Goal: Task Accomplishment & Management: Manage account settings

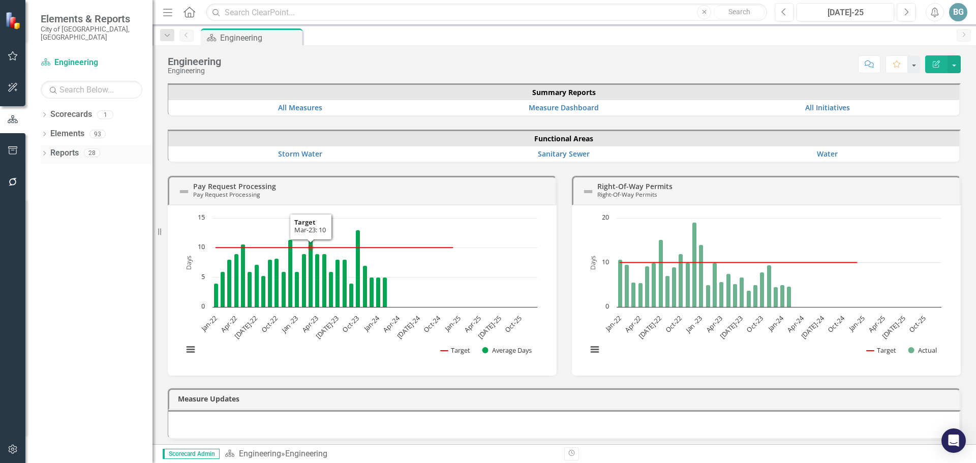
click at [42, 152] on icon "Dropdown" at bounding box center [44, 155] width 7 height 6
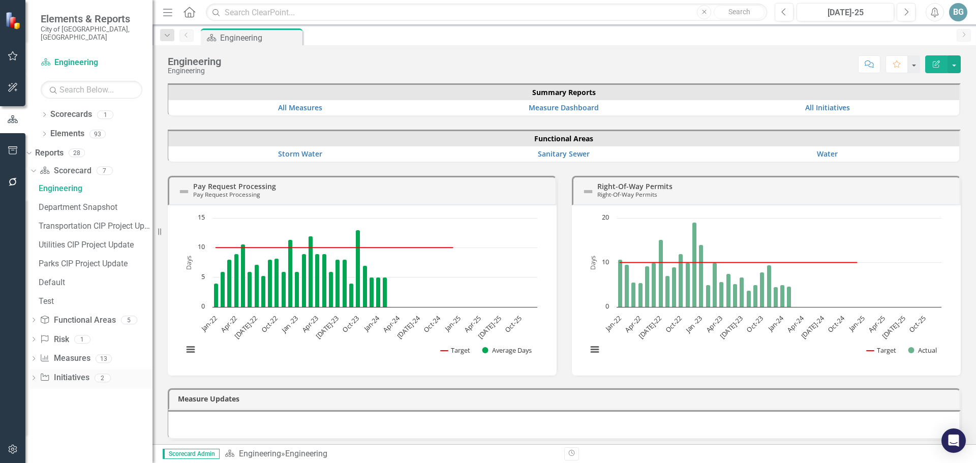
click at [37, 375] on div "Dropdown" at bounding box center [33, 379] width 7 height 9
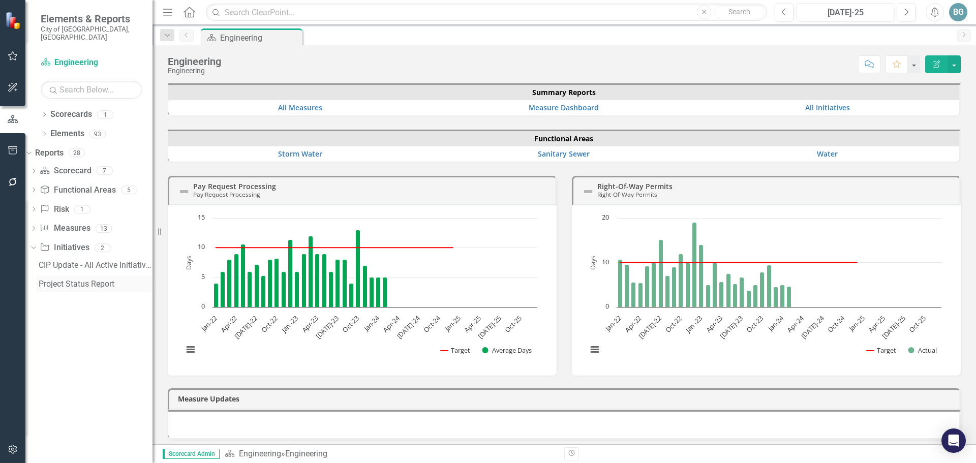
click at [84, 280] on div "Project Status Report" at bounding box center [96, 284] width 114 height 9
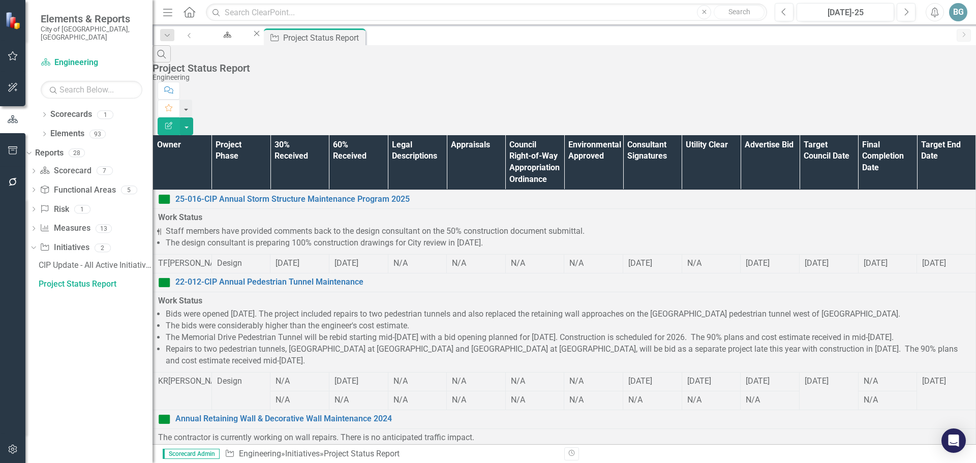
click at [193, 135] on th "Owner" at bounding box center [182, 162] width 59 height 55
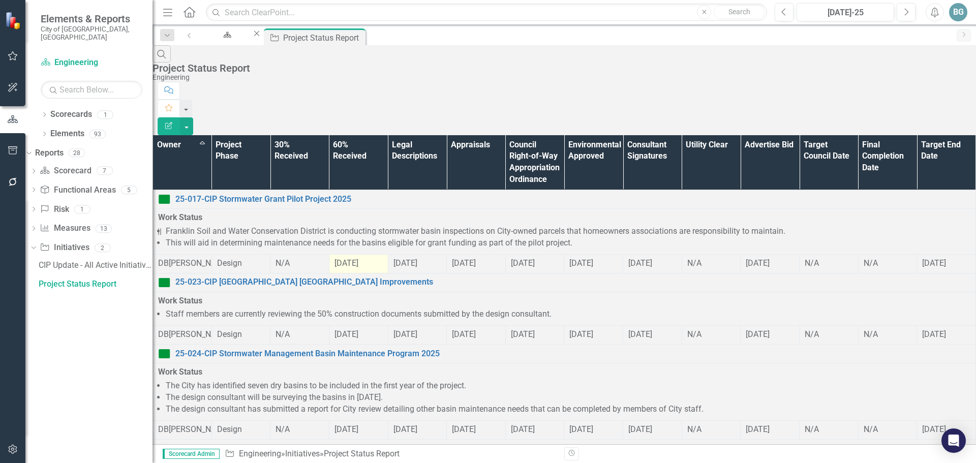
scroll to position [774, 0]
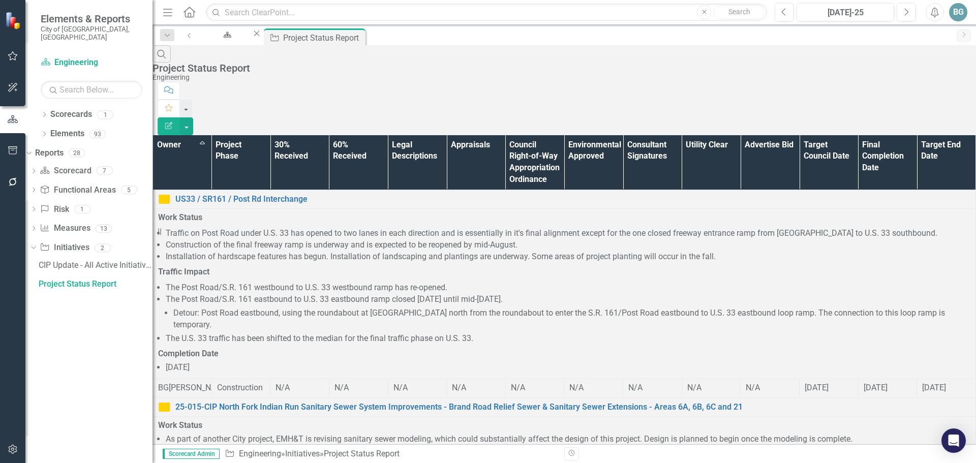
scroll to position [755, 0]
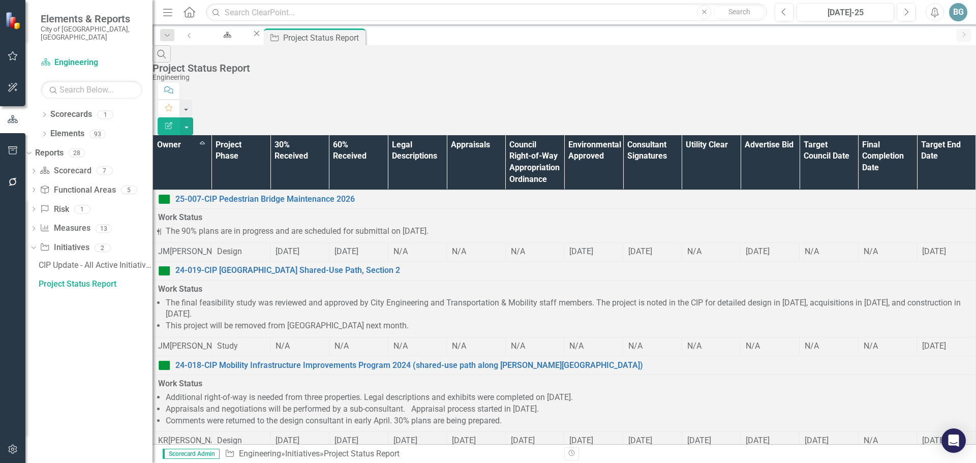
scroll to position [167, 0]
click at [906, 9] on icon "Next" at bounding box center [907, 12] width 6 height 9
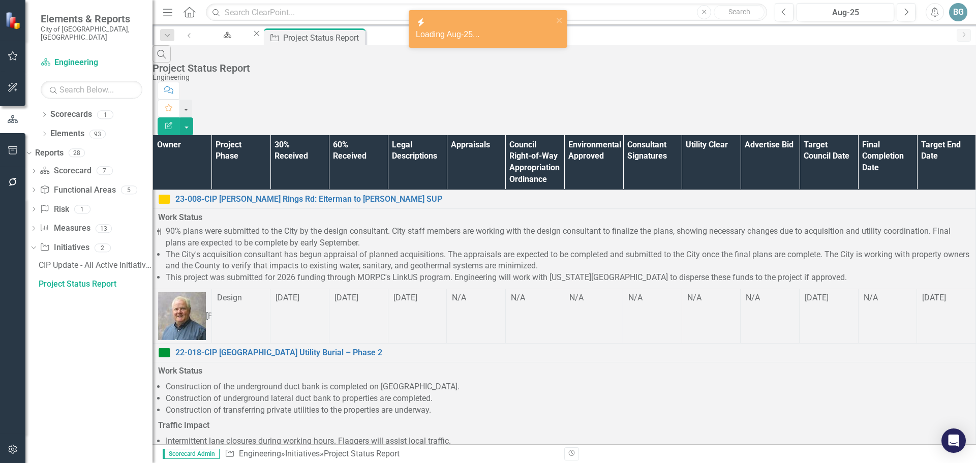
click at [194, 135] on th "Owner" at bounding box center [182, 162] width 59 height 55
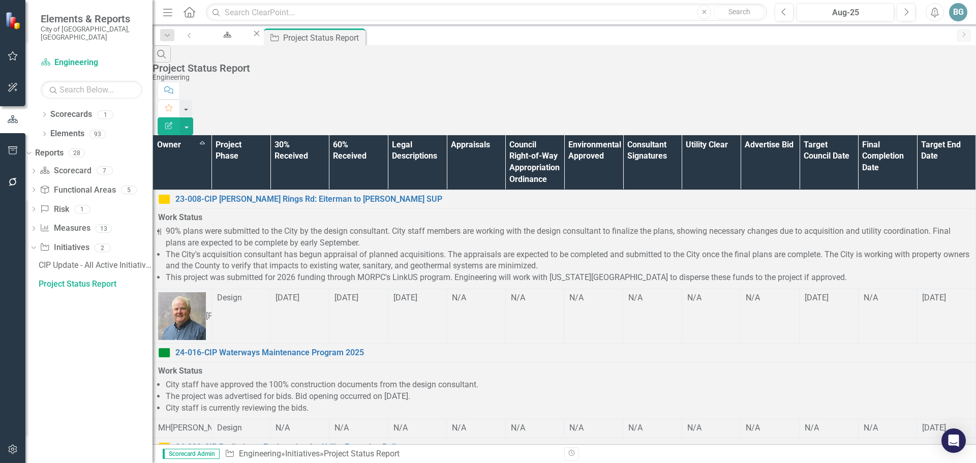
scroll to position [633, 0]
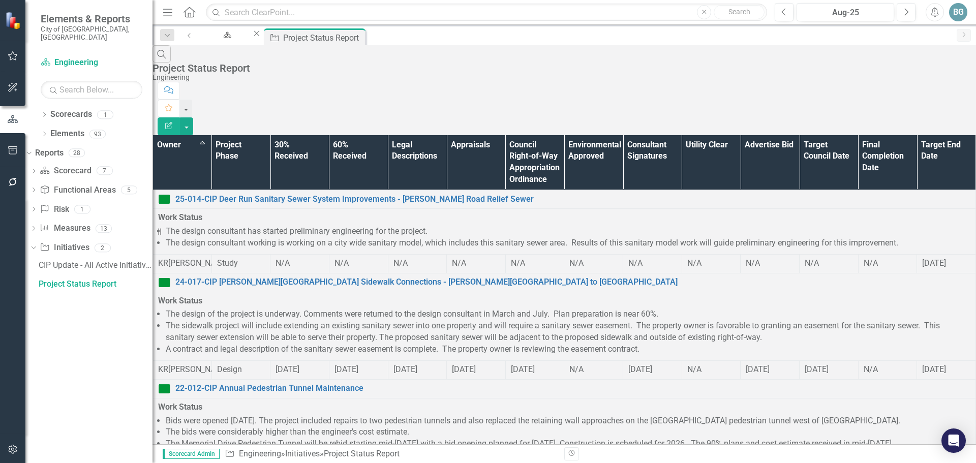
scroll to position [868, 0]
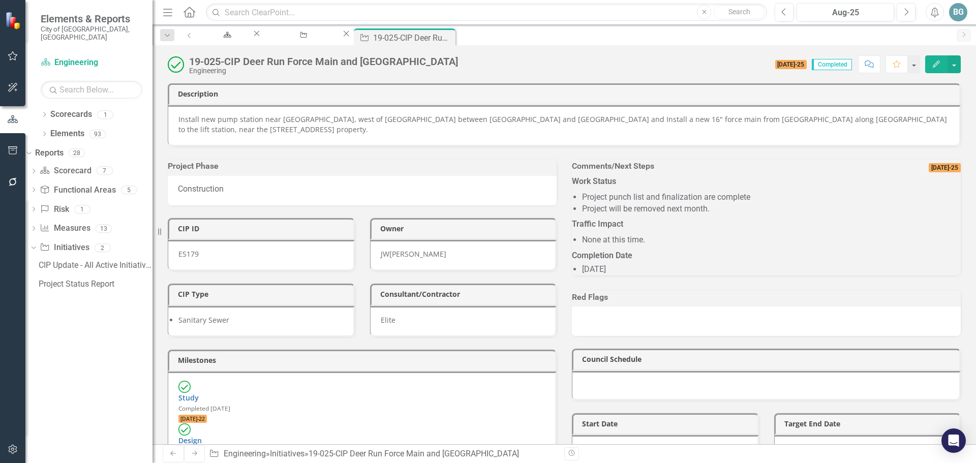
scroll to position [203, 0]
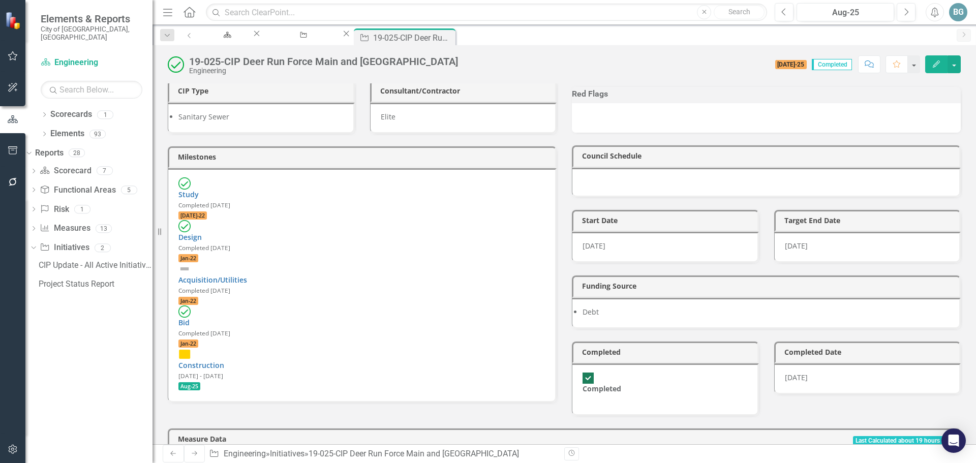
click at [266, 348] on div "Construction [DATE] - [DATE] Aug-25" at bounding box center [362, 369] width 367 height 43
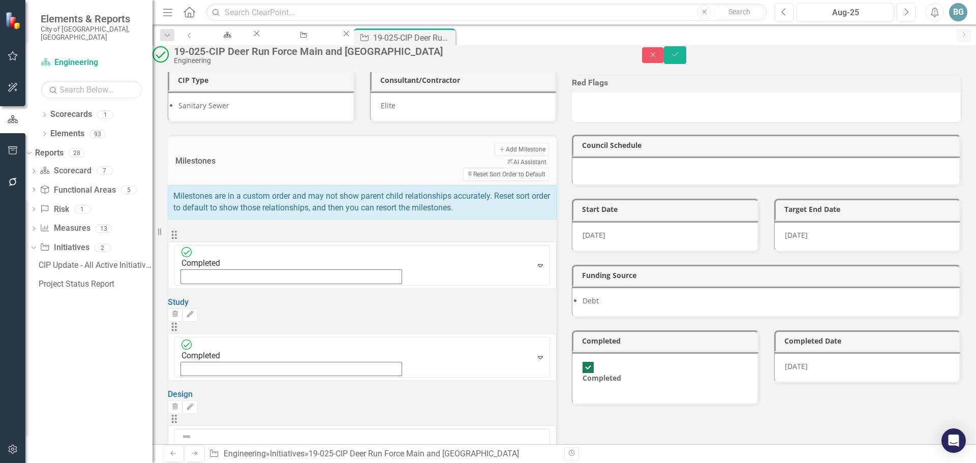
click at [680, 58] on icon "Save" at bounding box center [675, 54] width 9 height 7
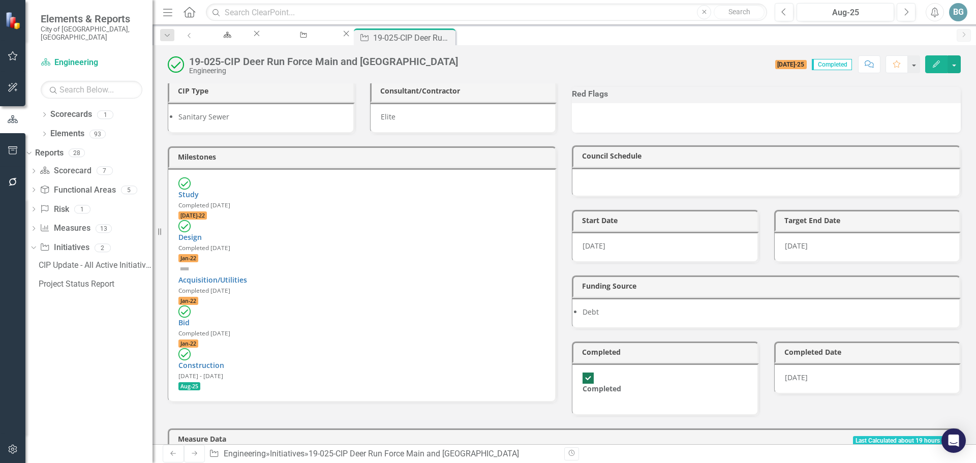
click at [351, 348] on div "Construction [DATE] - [DATE] Aug-25" at bounding box center [362, 369] width 367 height 43
click at [353, 348] on div "Construction [DATE] - [DATE] Aug-25" at bounding box center [362, 369] width 367 height 43
click at [367, 348] on div "Construction [DATE] - [DATE] Aug-25" at bounding box center [362, 369] width 367 height 43
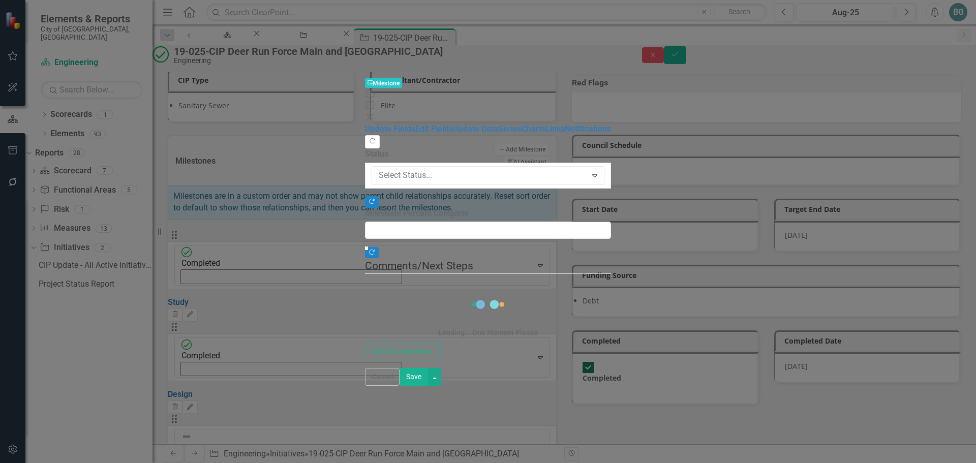
type input "80"
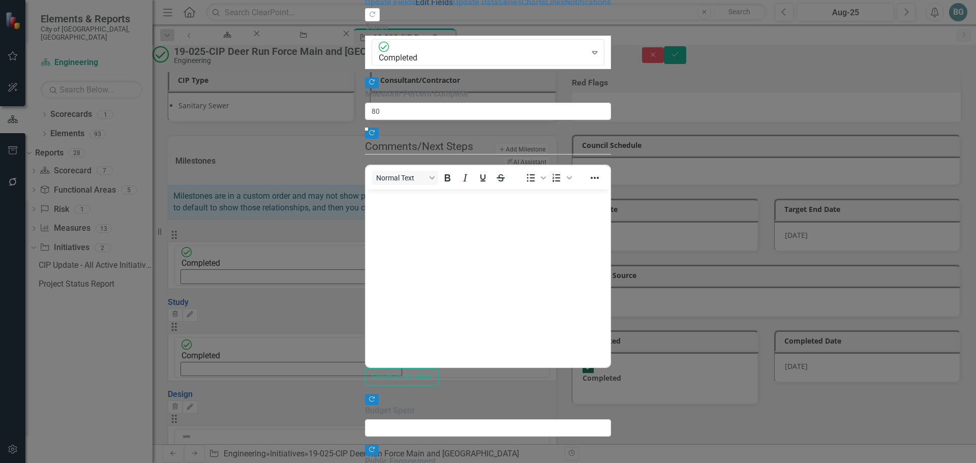
scroll to position [0, 0]
click at [415, 7] on link "Edit Fields" at bounding box center [434, 2] width 38 height 10
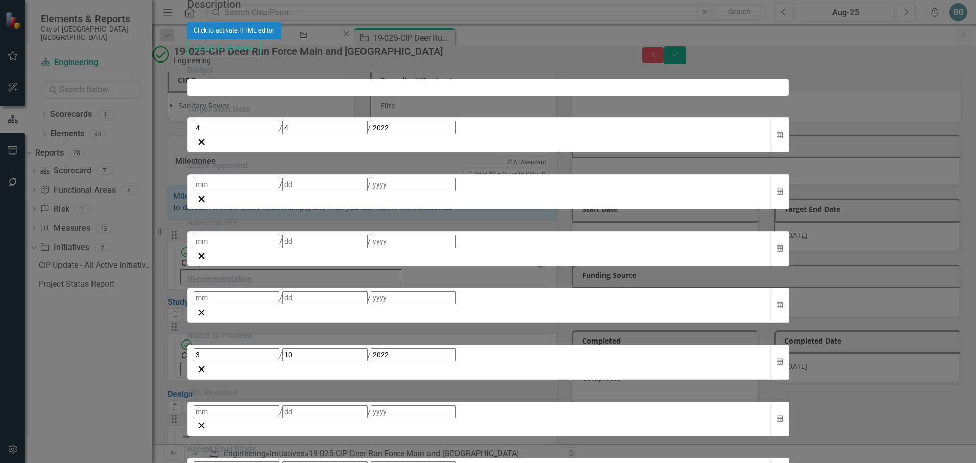
checkbox input "true"
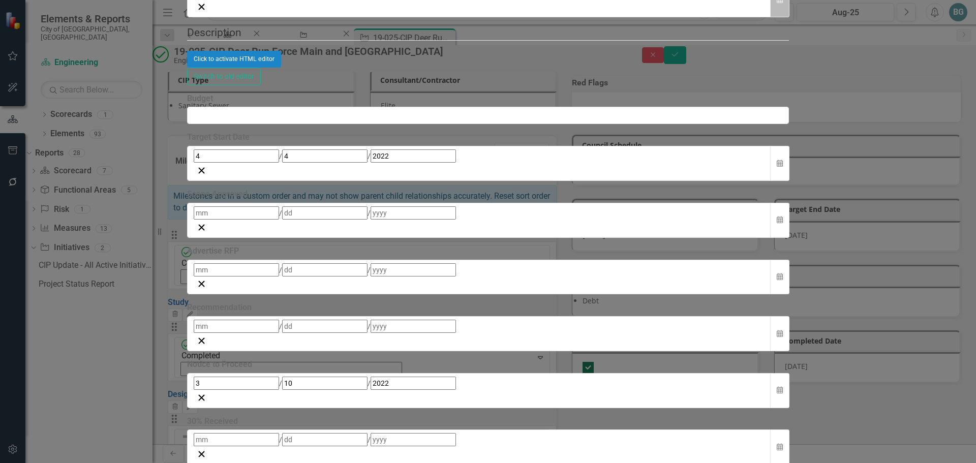
click at [783, 4] on icon "Calendar" at bounding box center [780, -1] width 6 height 7
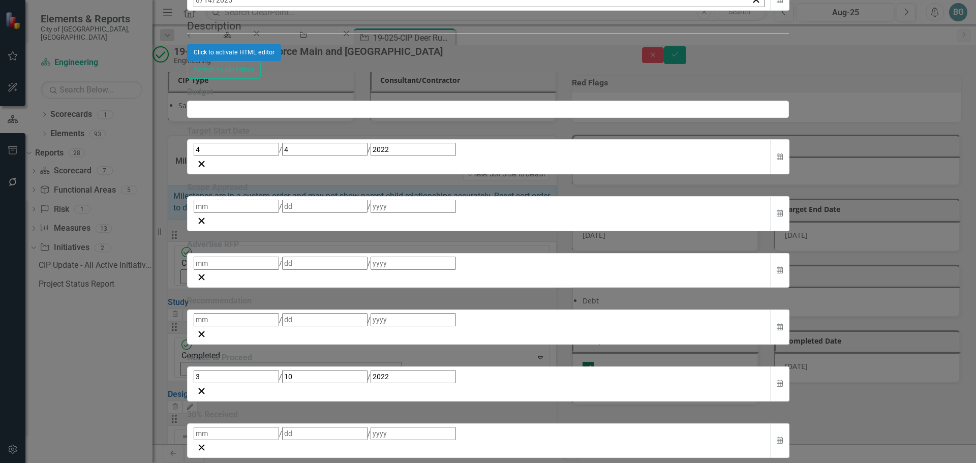
click at [233, 33] on button "‹" at bounding box center [222, 22] width 22 height 22
click at [331, 85] on abbr "13" at bounding box center [327, 81] width 8 height 8
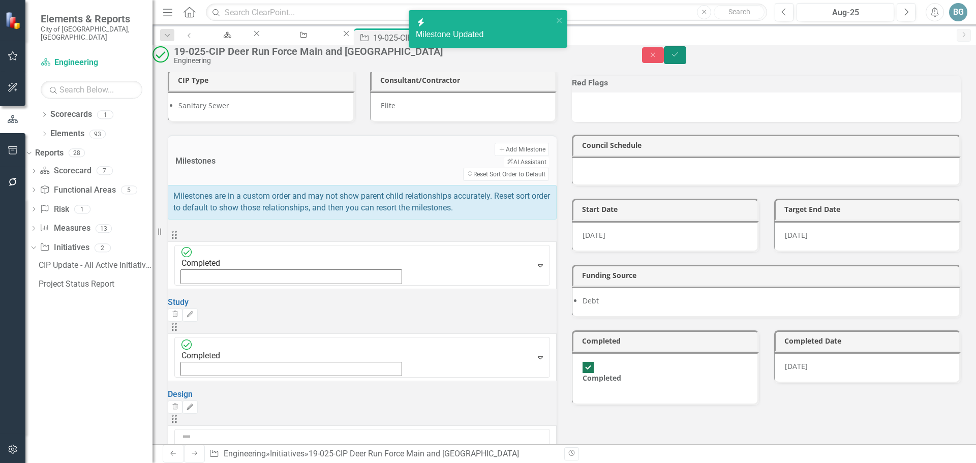
click at [680, 58] on icon "Save" at bounding box center [675, 54] width 9 height 7
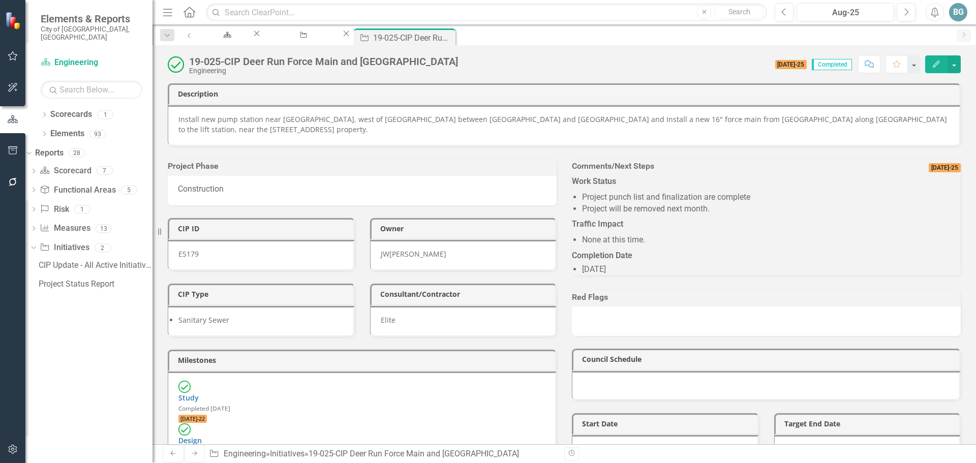
click at [0, 0] on icon "Close" at bounding box center [0, 0] width 0 height 0
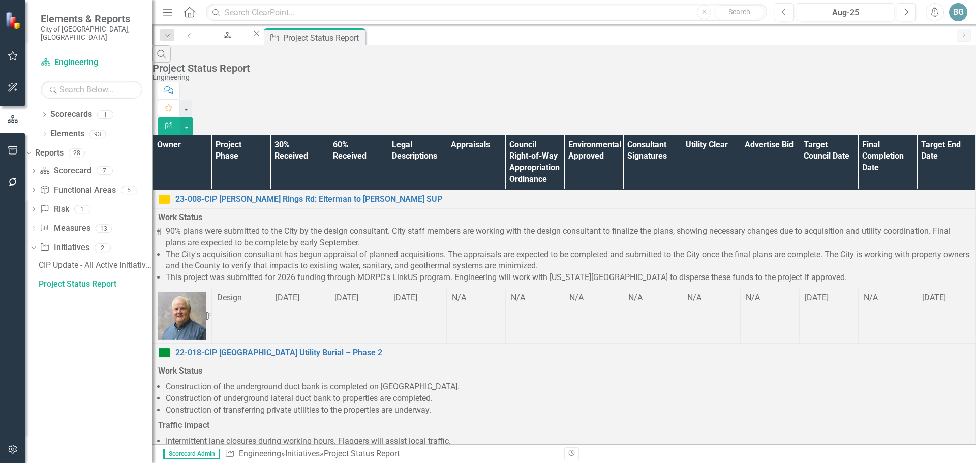
click at [205, 135] on th "Owner" at bounding box center [182, 162] width 59 height 55
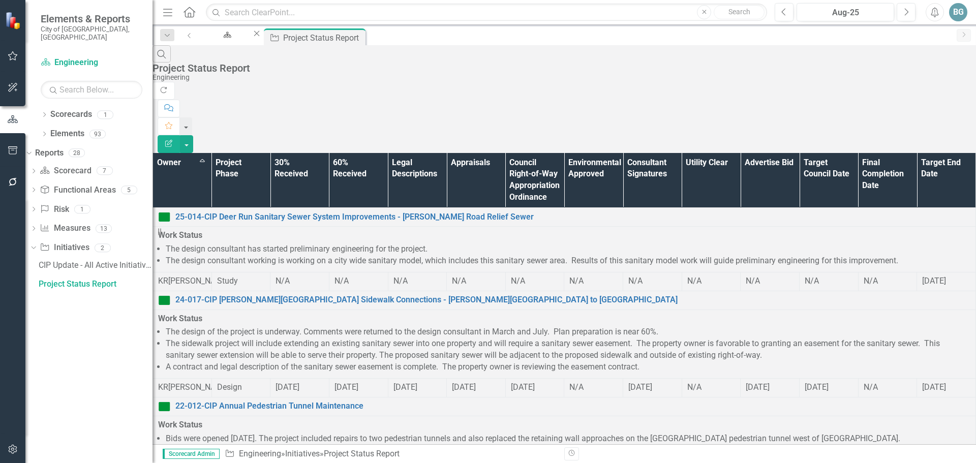
scroll to position [764, 0]
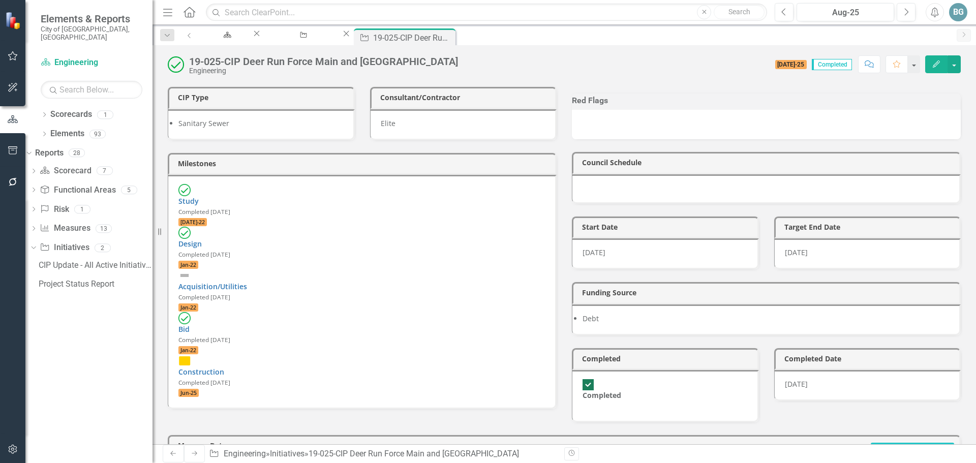
scroll to position [203, 0]
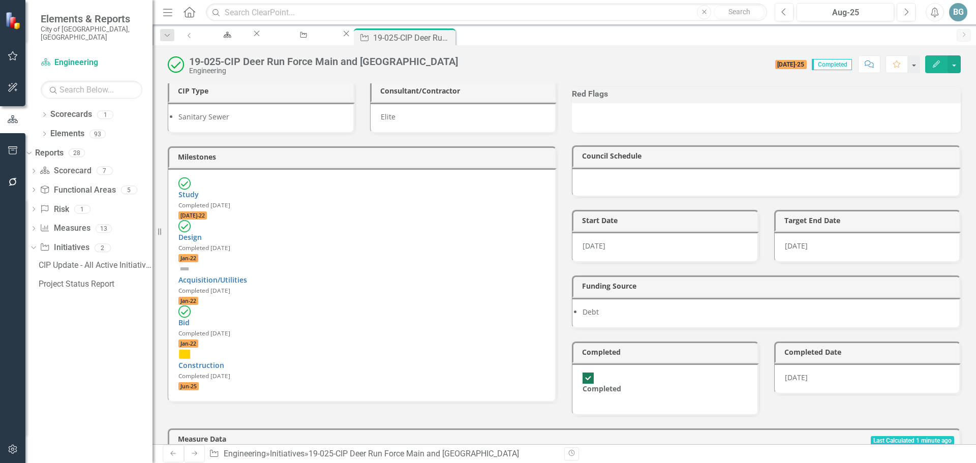
click at [348, 348] on div "Construction Completed [DATE] Jun-25" at bounding box center [362, 369] width 367 height 43
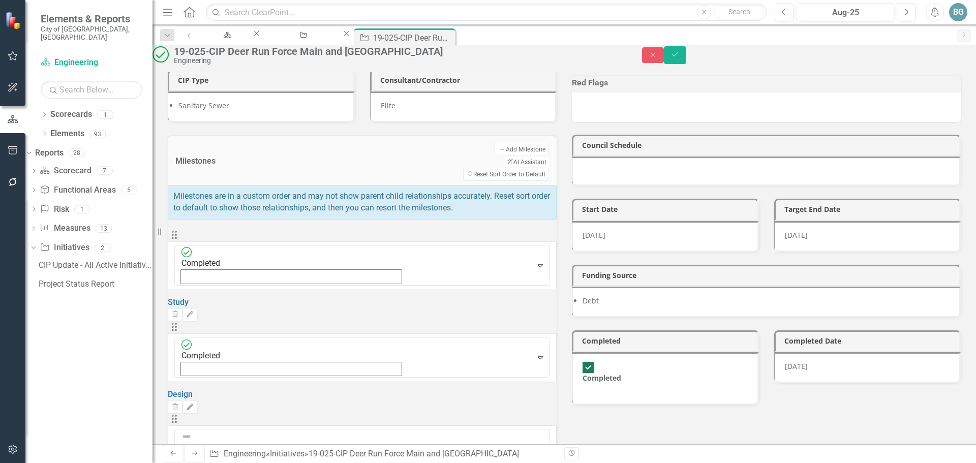
click at [687, 62] on button "Save" at bounding box center [675, 55] width 22 height 18
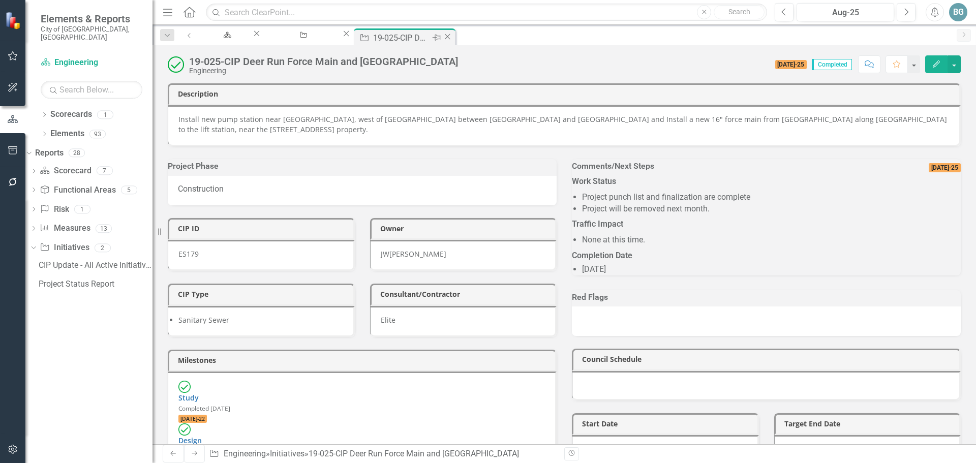
click at [453, 36] on icon "Close" at bounding box center [447, 37] width 10 height 8
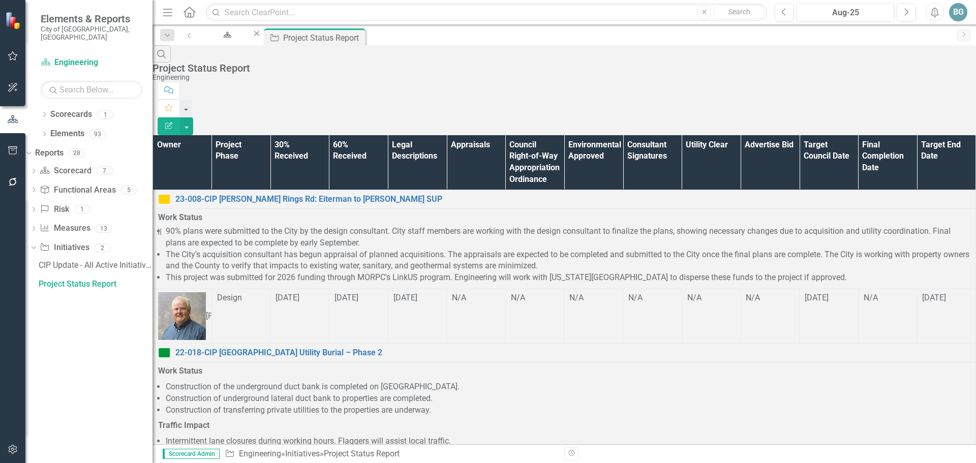
click at [212, 135] on th "Owner" at bounding box center [182, 162] width 59 height 55
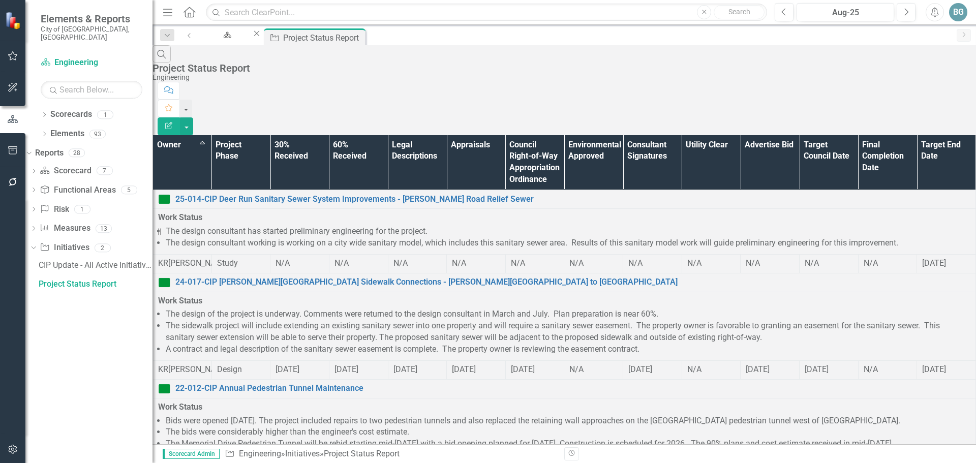
scroll to position [957, 0]
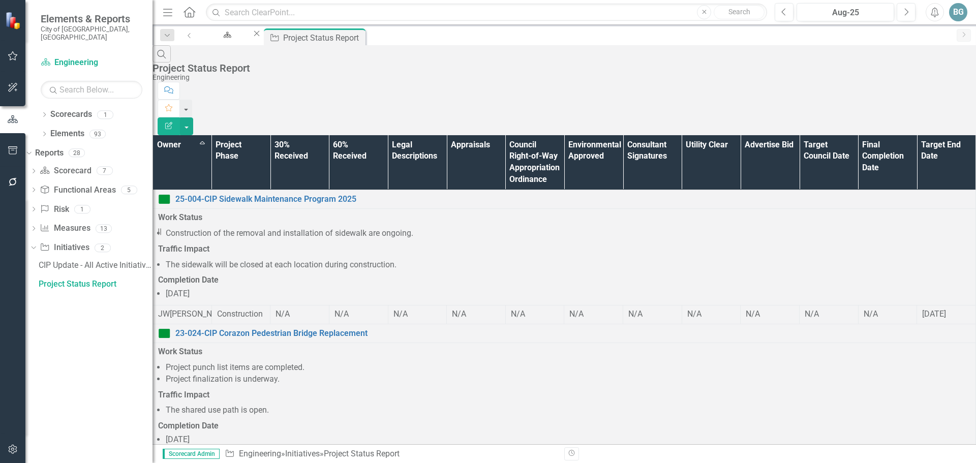
scroll to position [610, 0]
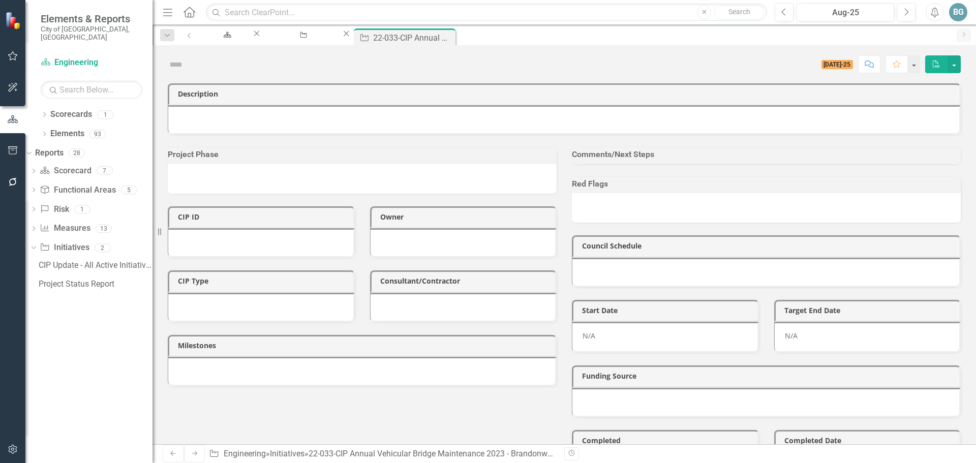
checkbox input "true"
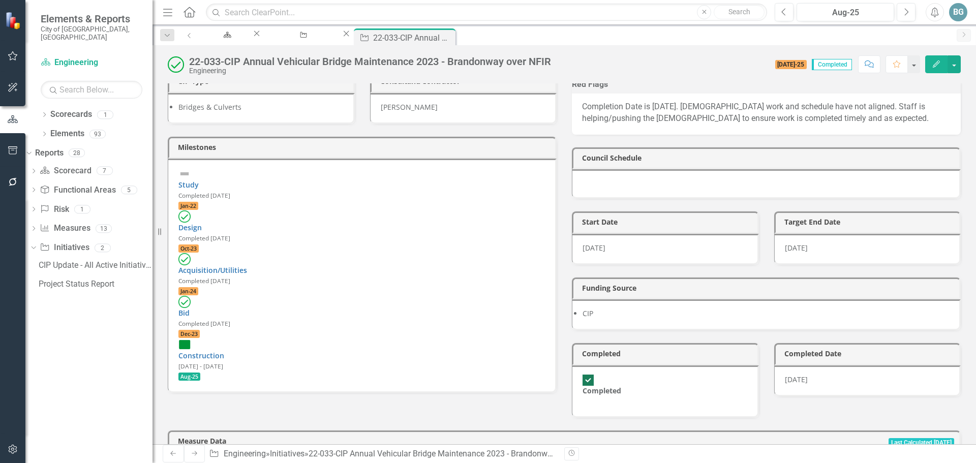
scroll to position [203, 0]
click at [333, 338] on div "Construction [DATE] - [DATE] Aug-25" at bounding box center [362, 359] width 367 height 43
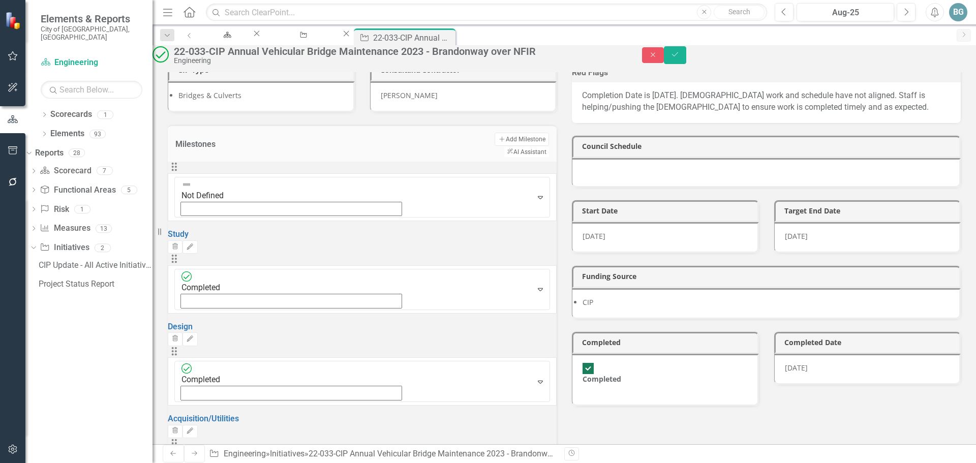
click at [680, 58] on icon "Save" at bounding box center [675, 54] width 9 height 7
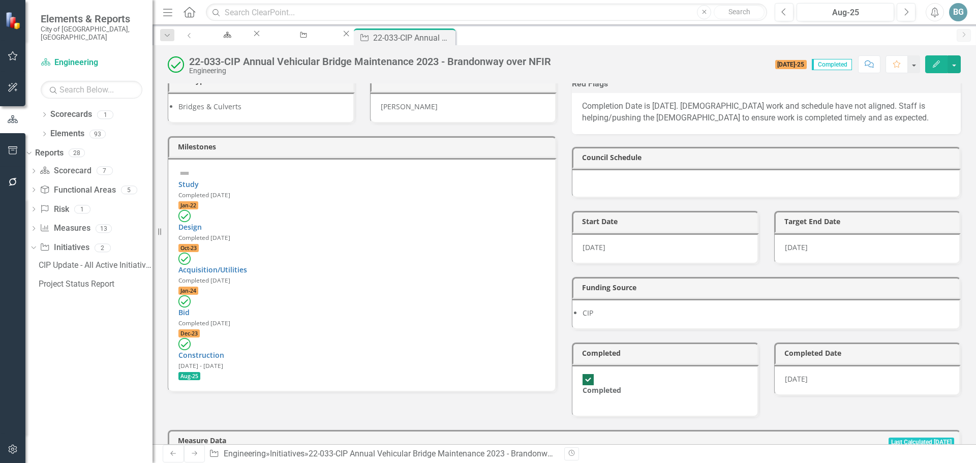
click at [374, 338] on div "Construction [DATE] - [DATE] Aug-25" at bounding box center [362, 359] width 367 height 43
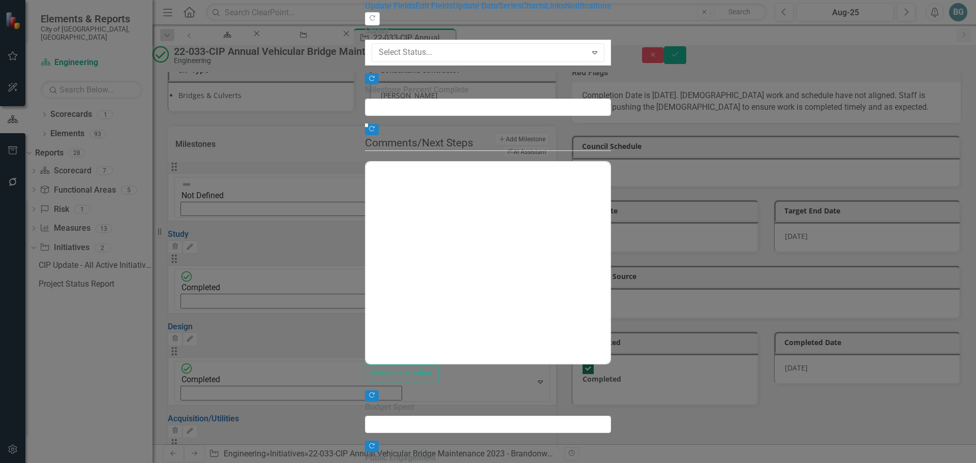
type input "0"
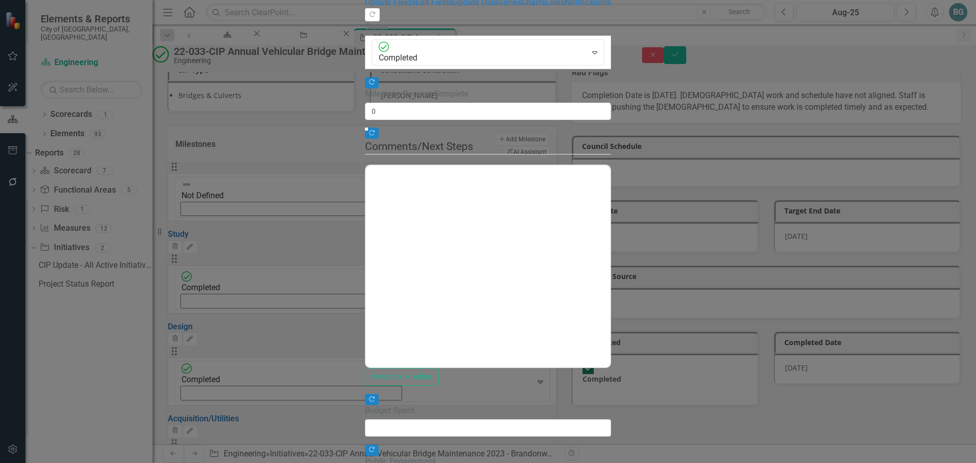
scroll to position [0, 0]
click at [415, 7] on link "Edit Fields" at bounding box center [434, 2] width 38 height 10
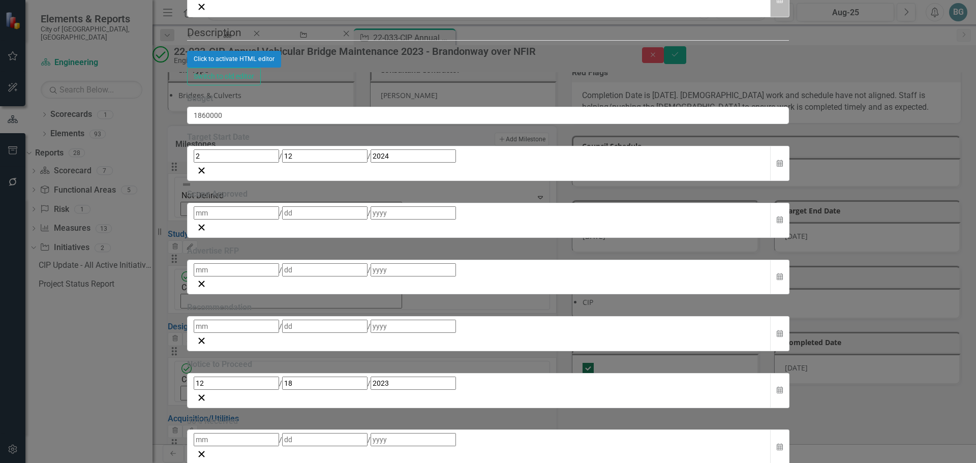
click at [783, 4] on icon "Calendar" at bounding box center [780, -1] width 6 height 7
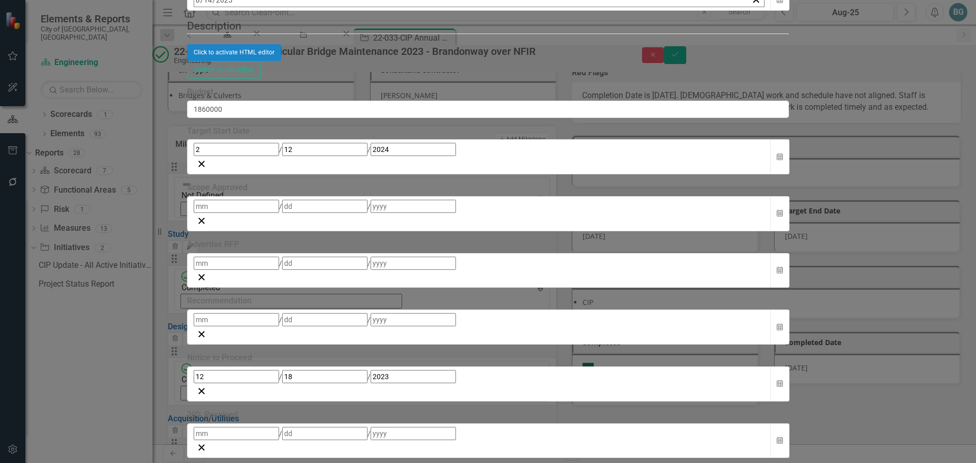
click at [233, 33] on button "‹" at bounding box center [222, 22] width 22 height 22
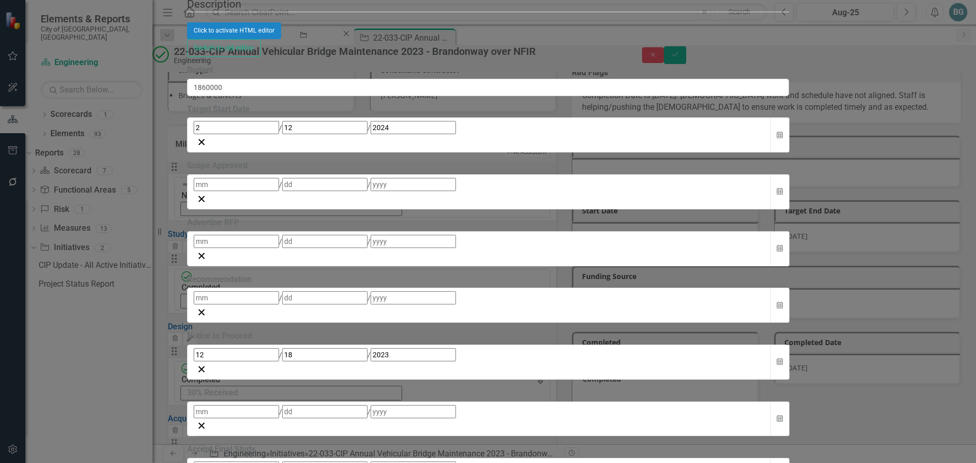
checkbox input "true"
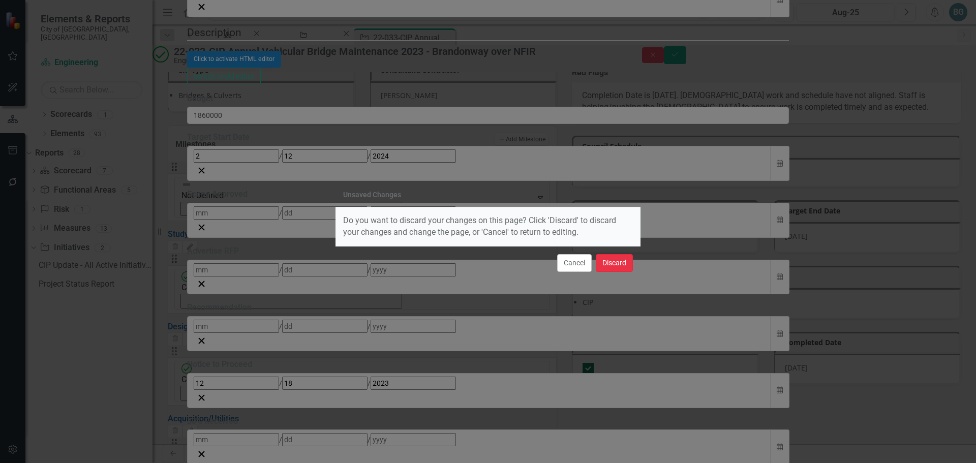
click at [614, 266] on button "Discard" at bounding box center [614, 263] width 37 height 18
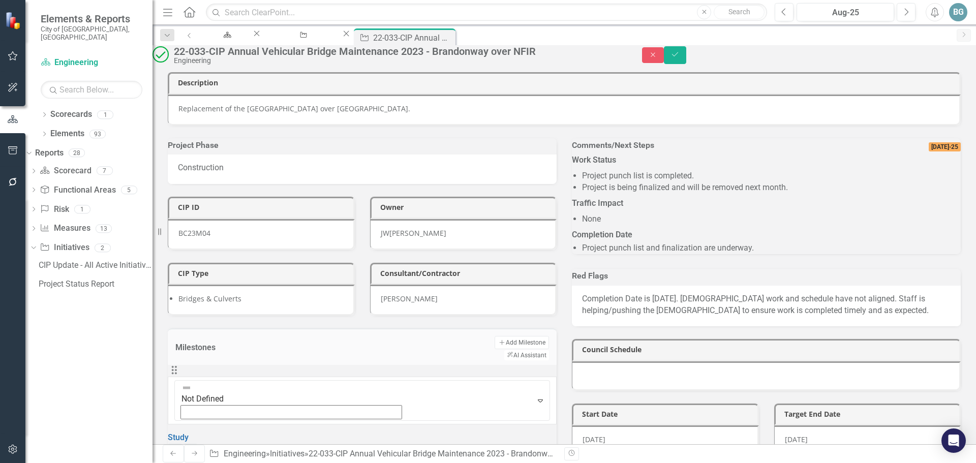
scroll to position [203, 0]
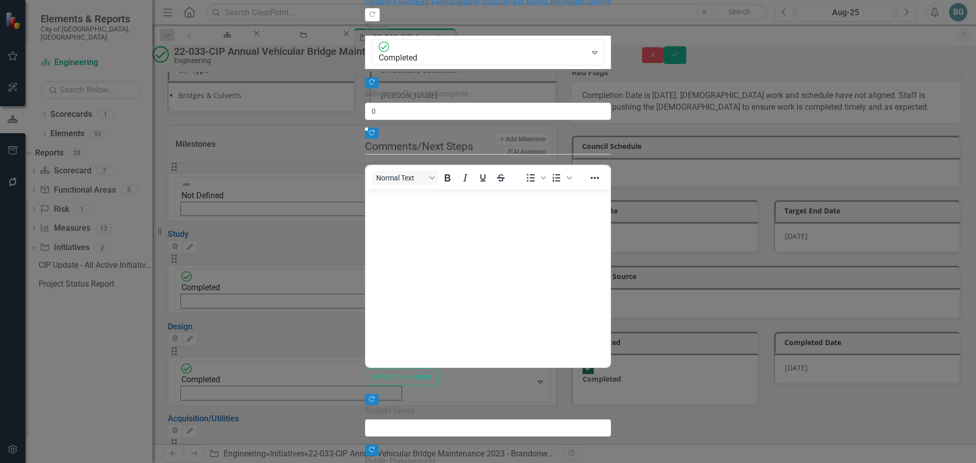
scroll to position [0, 0]
click at [415, 7] on link "Edit Fields" at bounding box center [434, 2] width 38 height 10
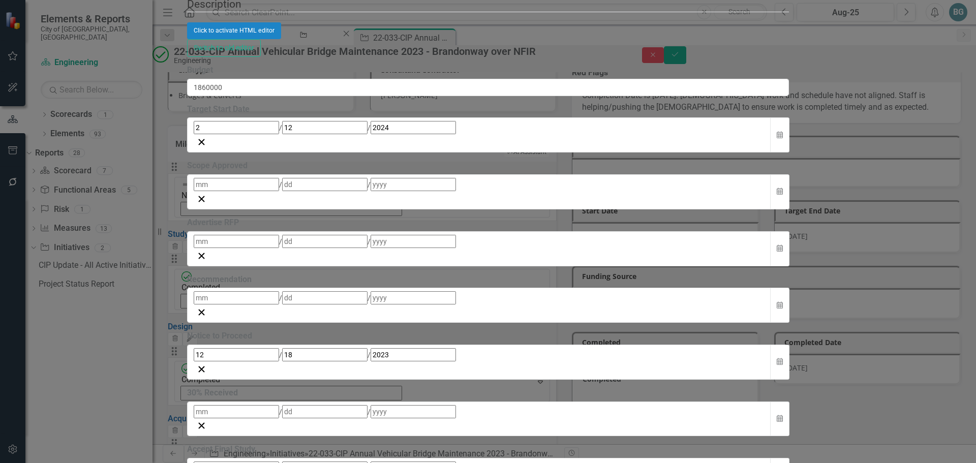
checkbox input "true"
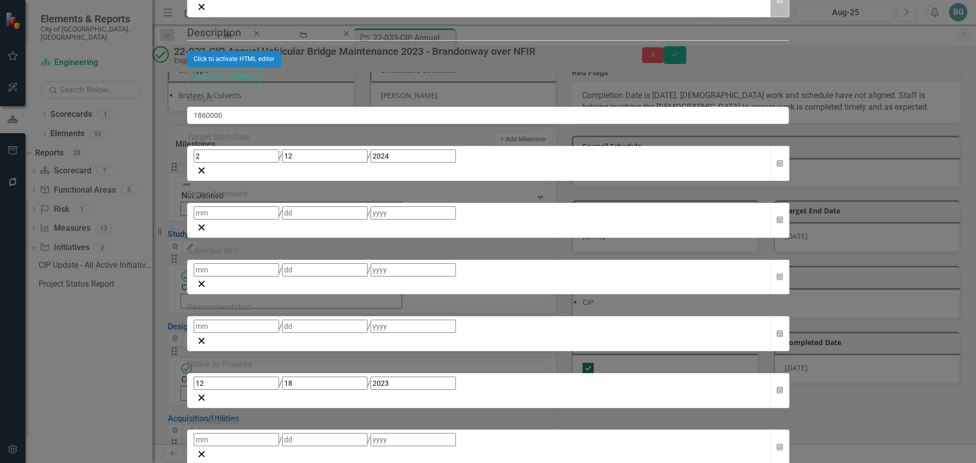
click at [783, 4] on icon "Calendar" at bounding box center [780, -1] width 6 height 7
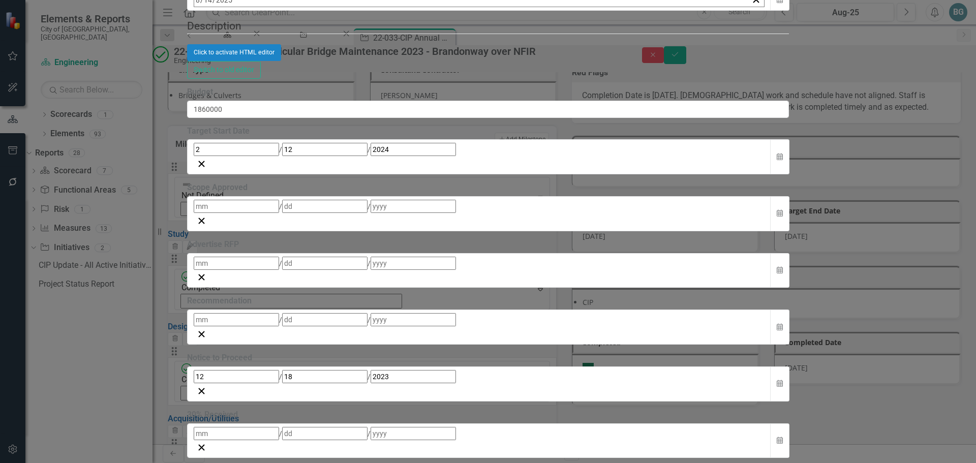
click at [233, 33] on button "‹" at bounding box center [222, 22] width 22 height 22
click at [331, 104] on abbr "16" at bounding box center [327, 100] width 8 height 8
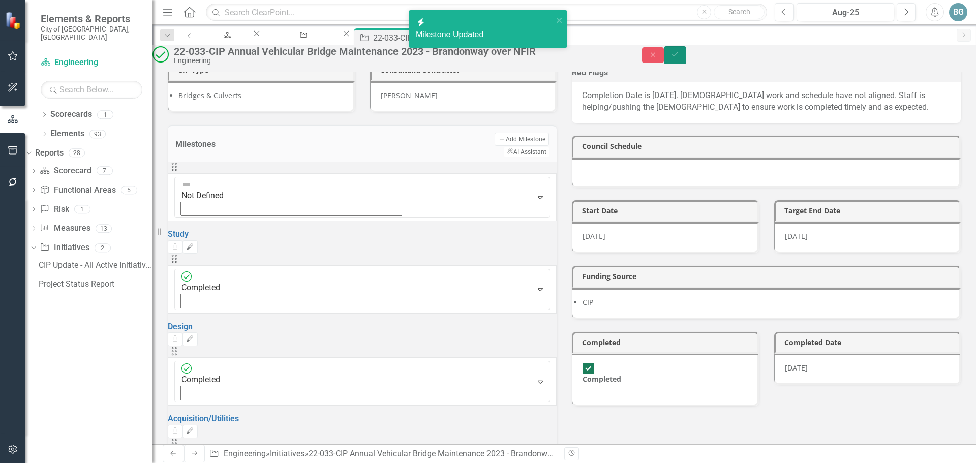
click at [680, 58] on icon "Save" at bounding box center [675, 54] width 9 height 7
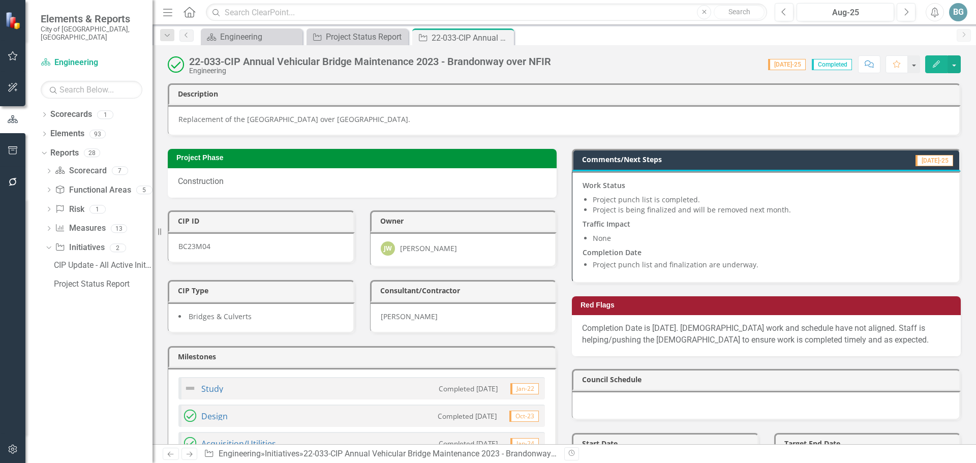
click at [558, 143] on div "Project Phase Construction" at bounding box center [362, 166] width 404 height 61
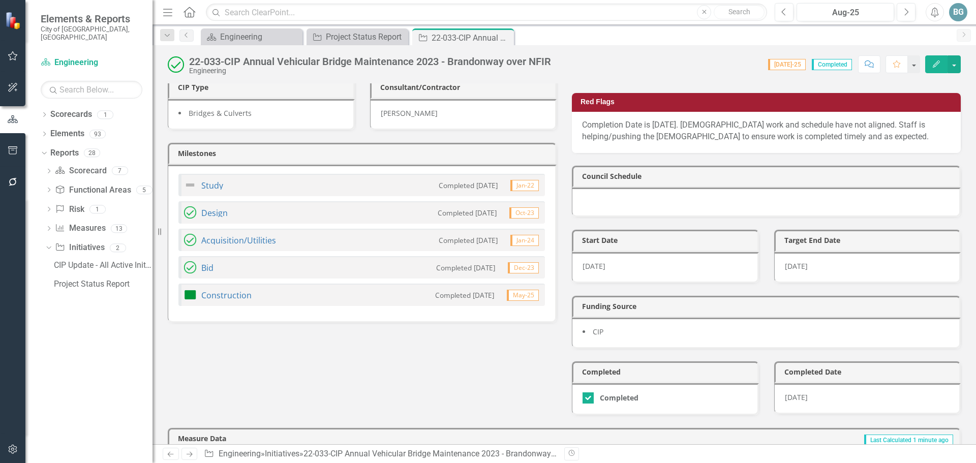
click at [276, 292] on div "Construction Completed [DATE] May-25" at bounding box center [362, 295] width 367 height 22
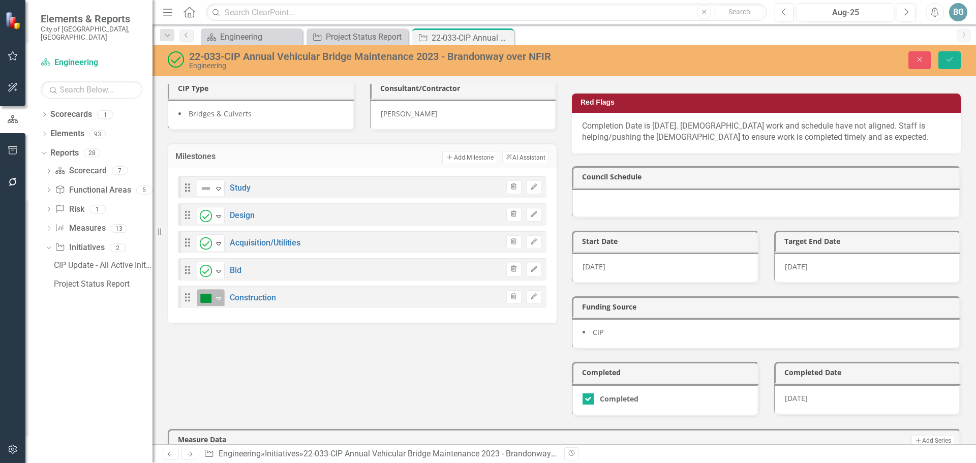
click at [217, 301] on icon "Expand" at bounding box center [219, 298] width 10 height 8
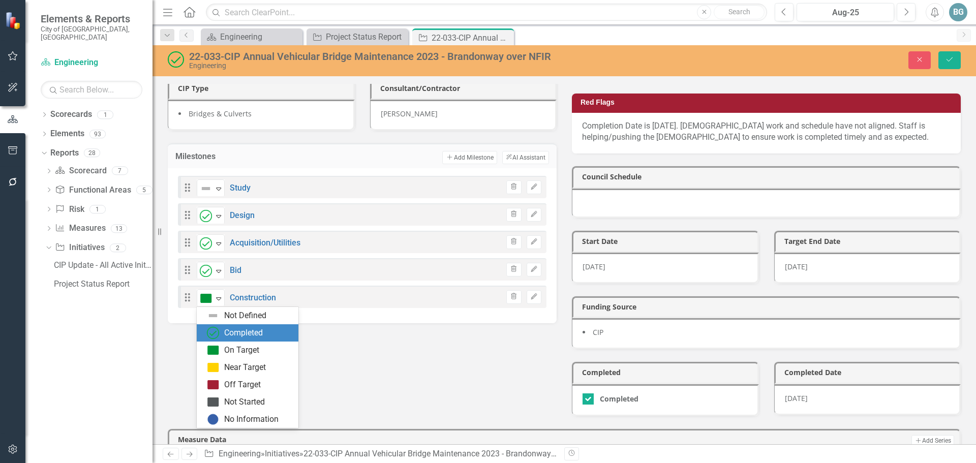
click at [242, 339] on div "Completed" at bounding box center [243, 334] width 39 height 12
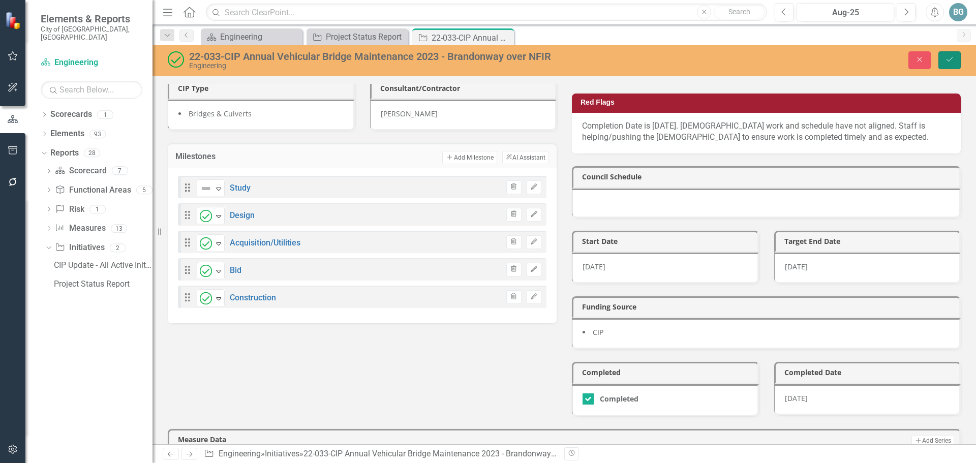
click at [953, 57] on icon "Save" at bounding box center [949, 59] width 9 height 7
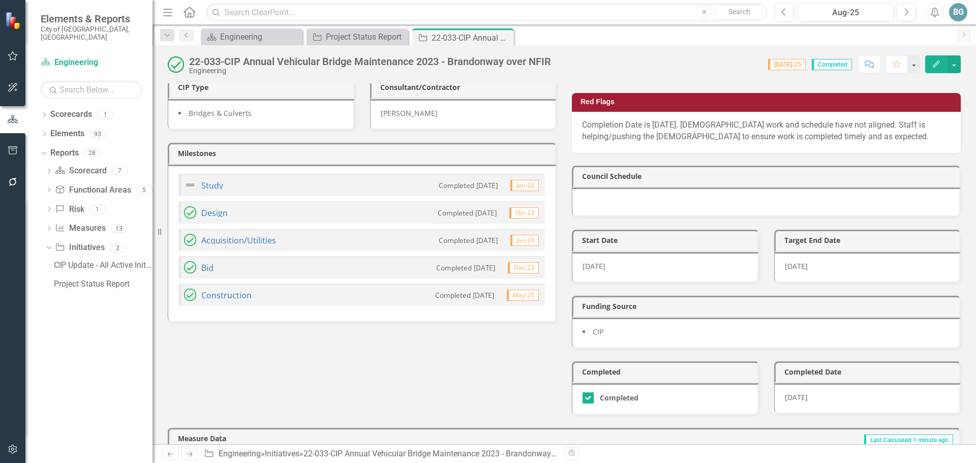
scroll to position [0, 0]
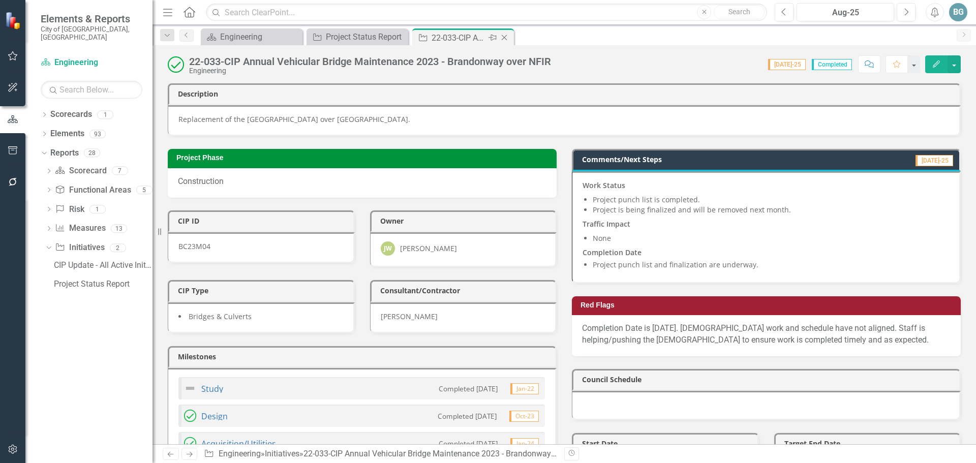
click at [506, 38] on icon "Close" at bounding box center [504, 38] width 10 height 8
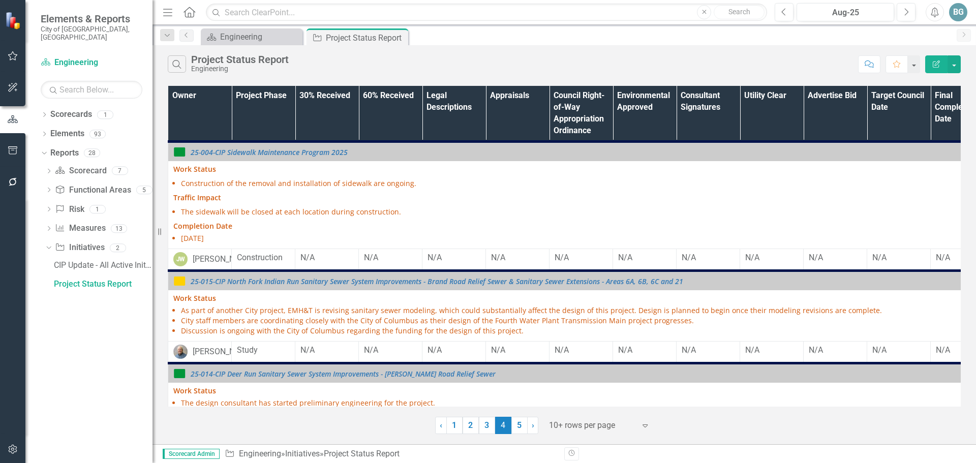
click at [216, 121] on th "Owner" at bounding box center [200, 114] width 64 height 56
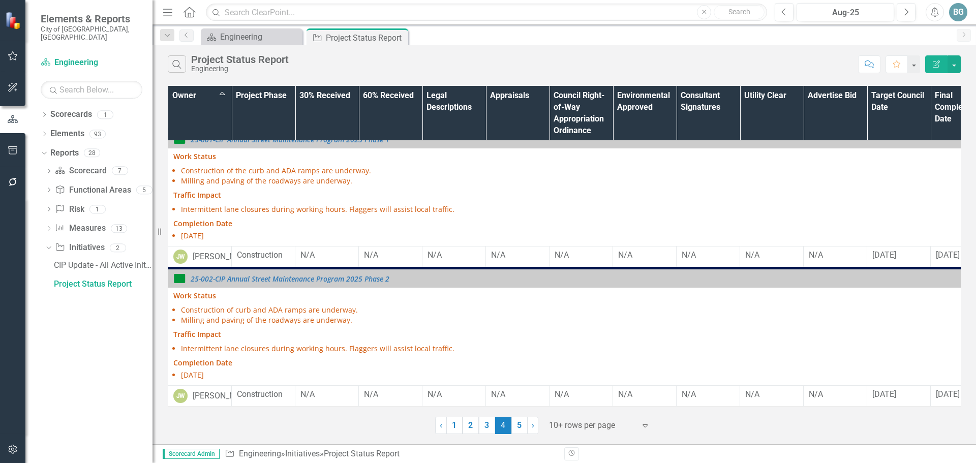
scroll to position [1095, 0]
click at [518, 431] on link "5" at bounding box center [520, 425] width 16 height 17
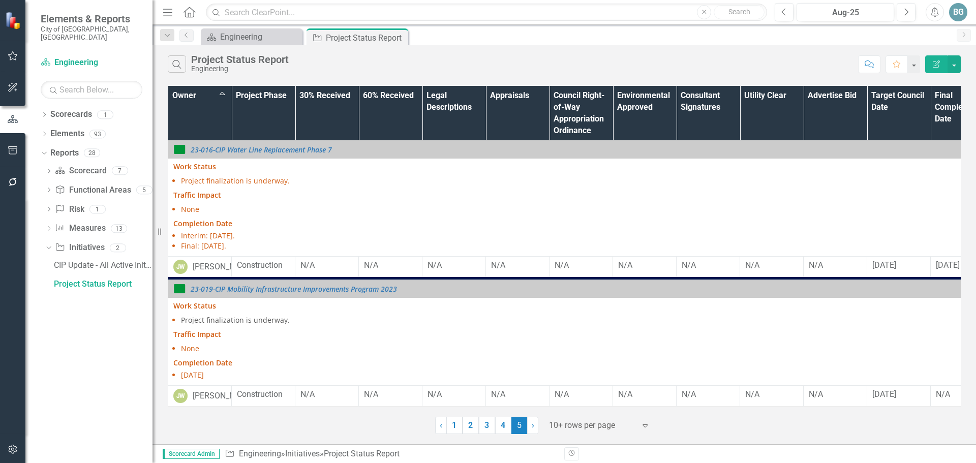
scroll to position [197, 0]
click at [486, 424] on link "3" at bounding box center [487, 425] width 16 height 17
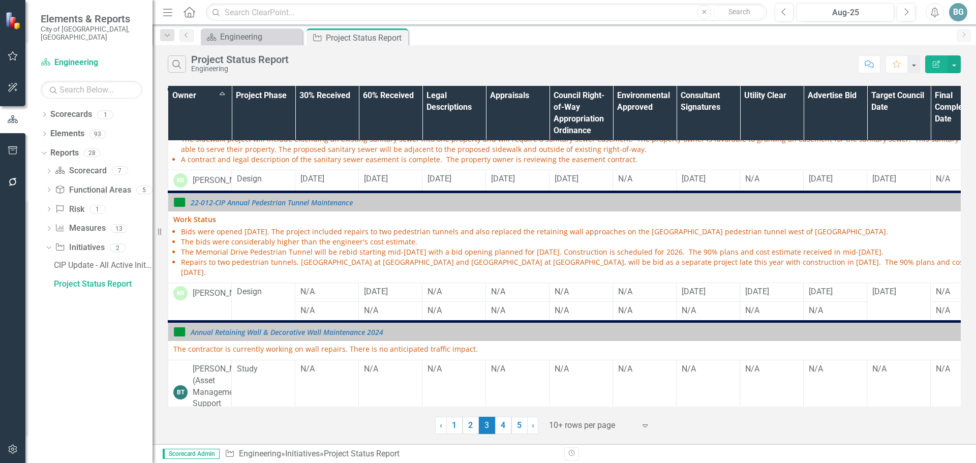
scroll to position [0, 0]
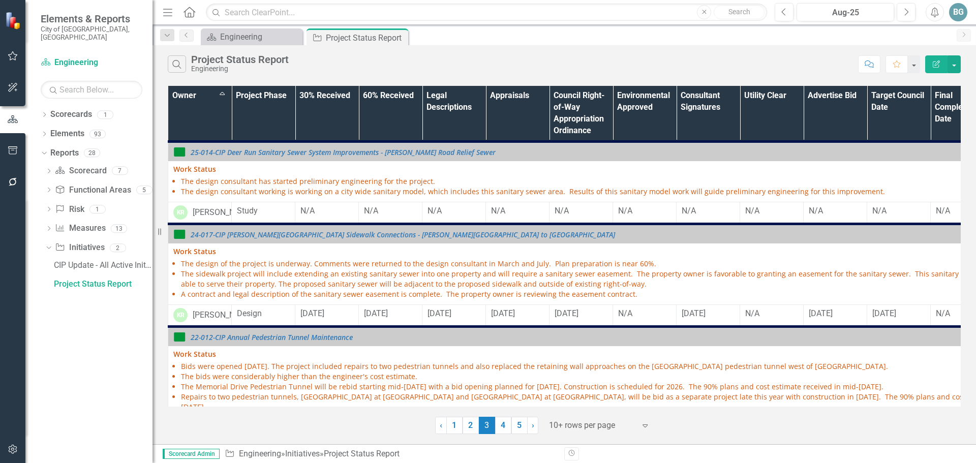
click at [450, 427] on link "1" at bounding box center [455, 425] width 16 height 17
click at [956, 67] on button "button" at bounding box center [954, 64] width 13 height 18
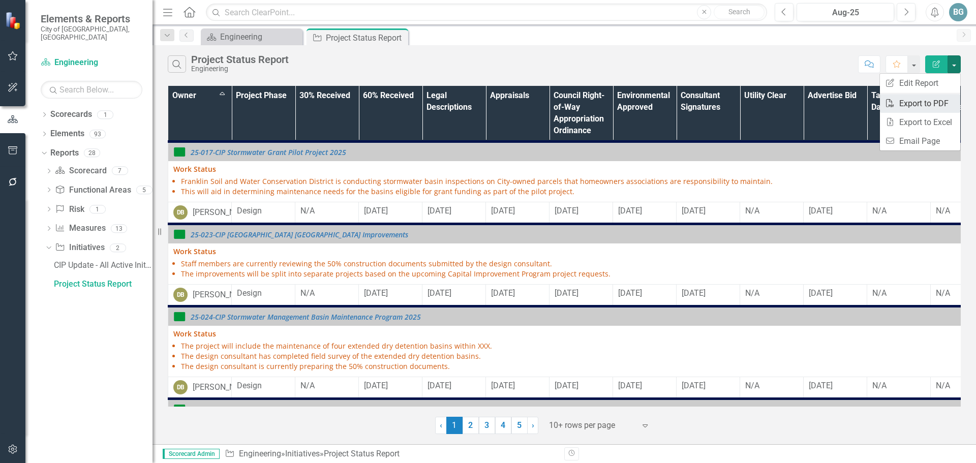
click at [917, 106] on link "PDF Export to PDF" at bounding box center [920, 103] width 80 height 19
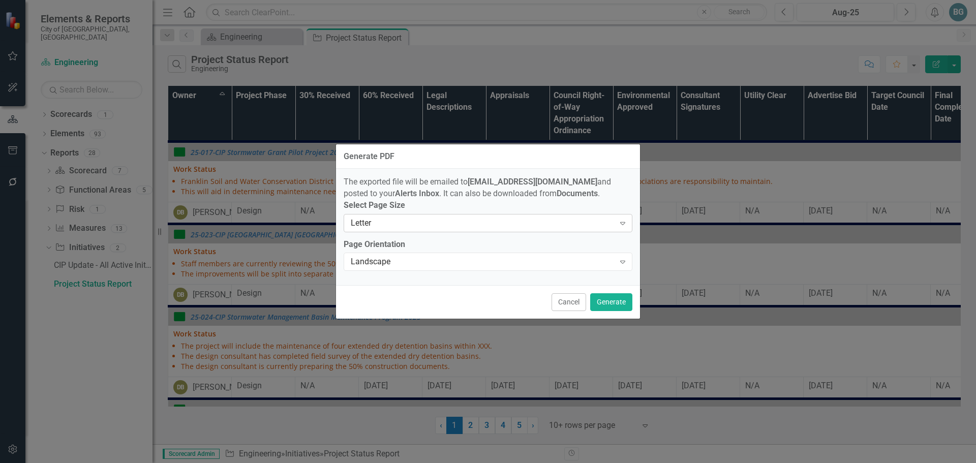
click at [460, 228] on div "Letter" at bounding box center [483, 223] width 264 height 12
click at [450, 268] on div "Landscape" at bounding box center [483, 262] width 264 height 12
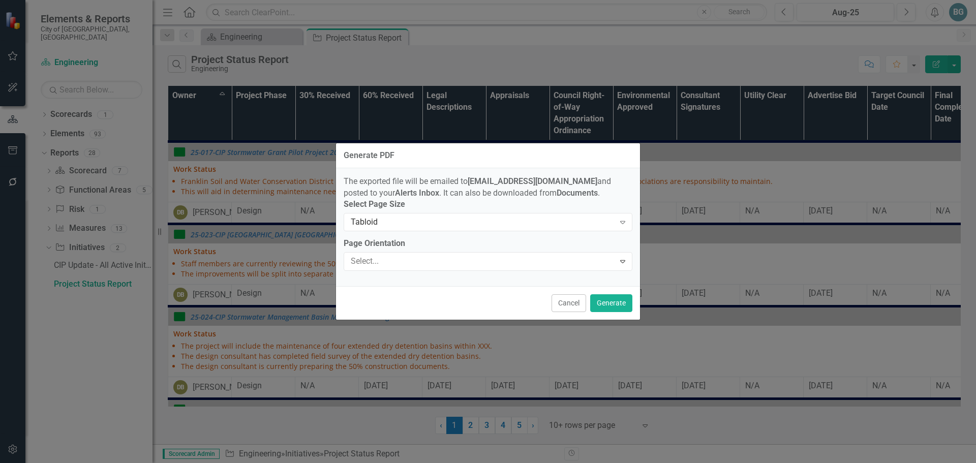
drag, startPoint x: 450, startPoint y: 270, endPoint x: 450, endPoint y: 278, distance: 8.2
click at [449, 463] on div "Landscape" at bounding box center [490, 472] width 960 height 12
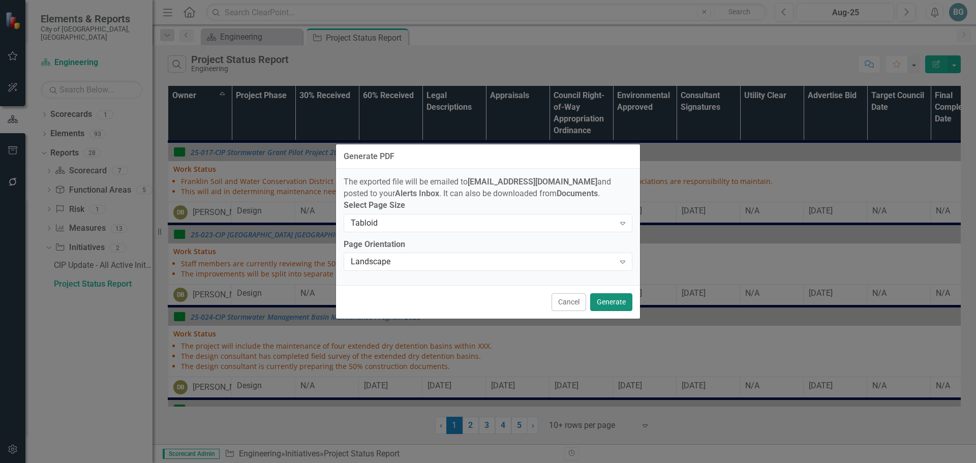
click at [618, 302] on button "Generate" at bounding box center [611, 302] width 42 height 18
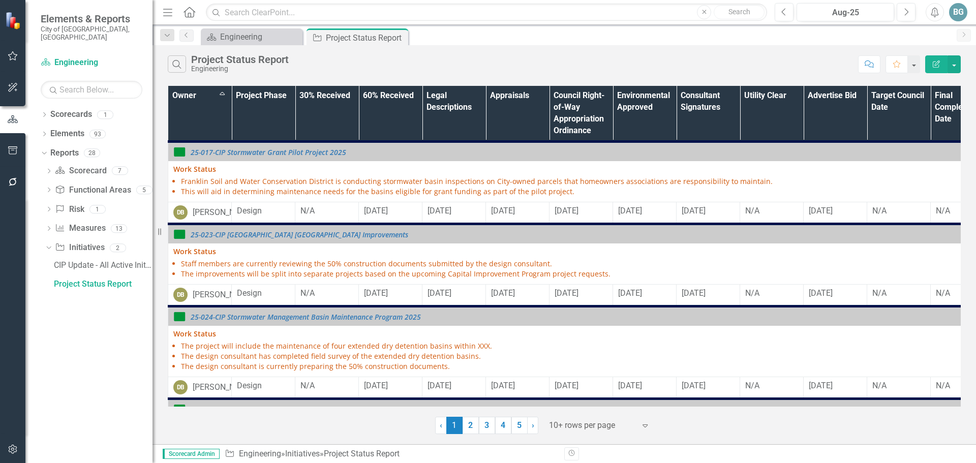
click at [498, 64] on div "Search Project Status Report Engineering" at bounding box center [511, 63] width 686 height 17
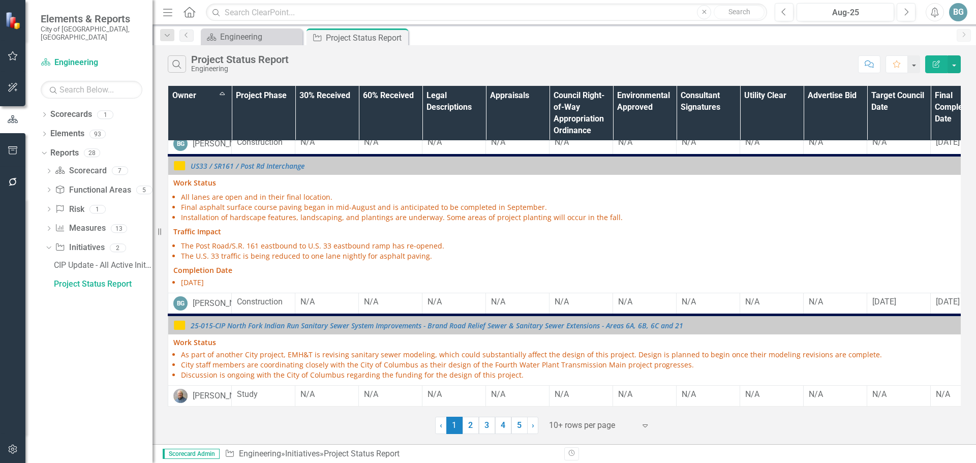
scroll to position [861, 0]
click at [467, 426] on link "2" at bounding box center [471, 425] width 16 height 17
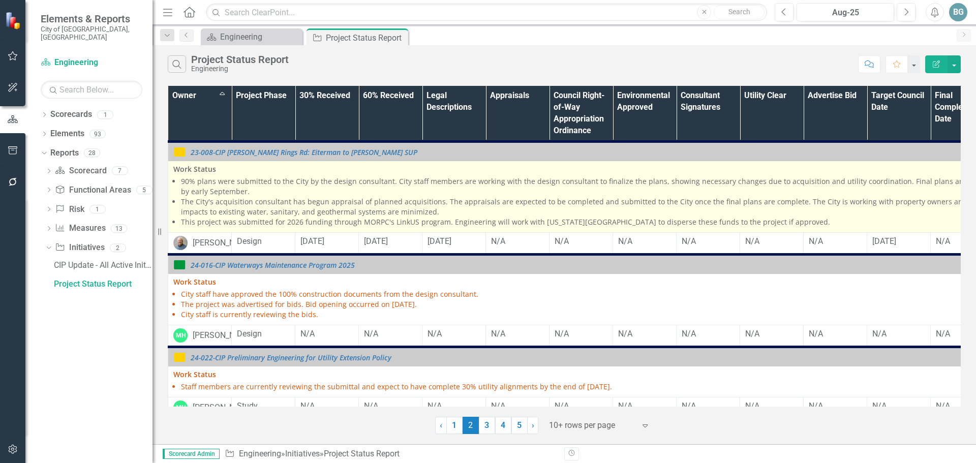
click at [458, 200] on li "The City's acquisition consultant has begun appraisal of planned acquisitions. …" at bounding box center [617, 207] width 872 height 20
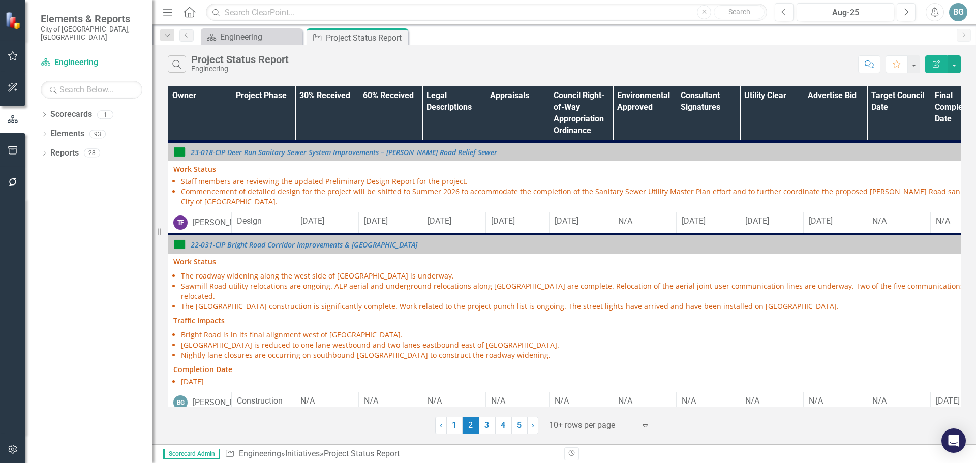
click at [203, 110] on th "Owner" at bounding box center [200, 114] width 64 height 56
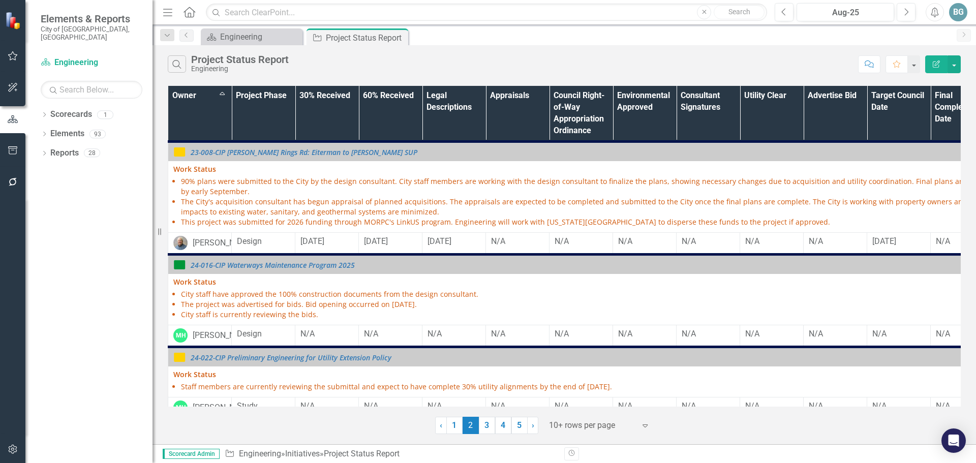
click at [469, 427] on span "2 (current)" at bounding box center [471, 425] width 16 height 17
click at [457, 426] on link "1" at bounding box center [455, 425] width 16 height 17
